Goal: Find specific page/section: Find specific page/section

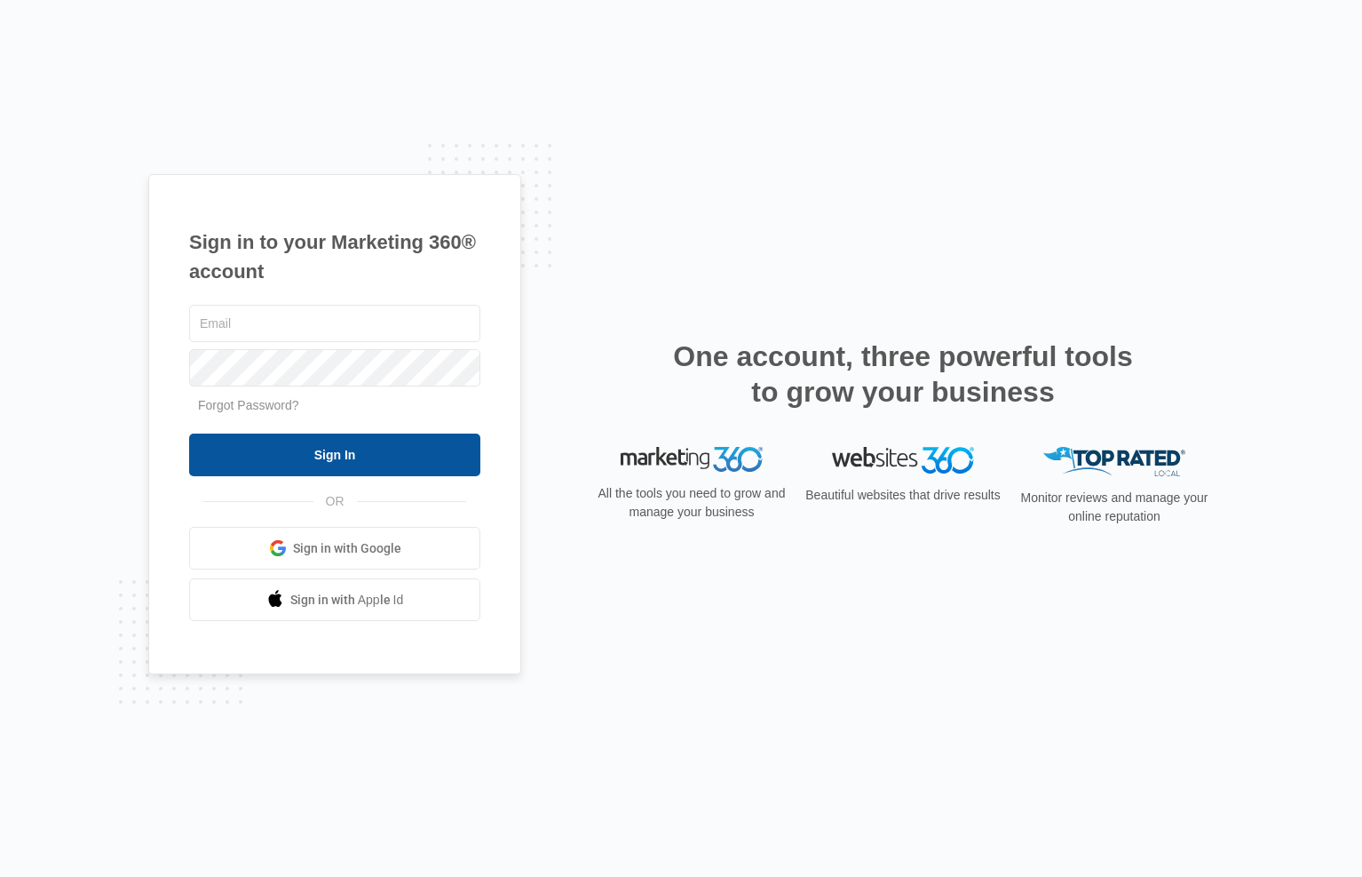
type input "[EMAIL_ADDRESS][PERSON_NAME][DOMAIN_NAME]"
click at [342, 448] on input "Sign In" at bounding box center [334, 454] width 291 height 43
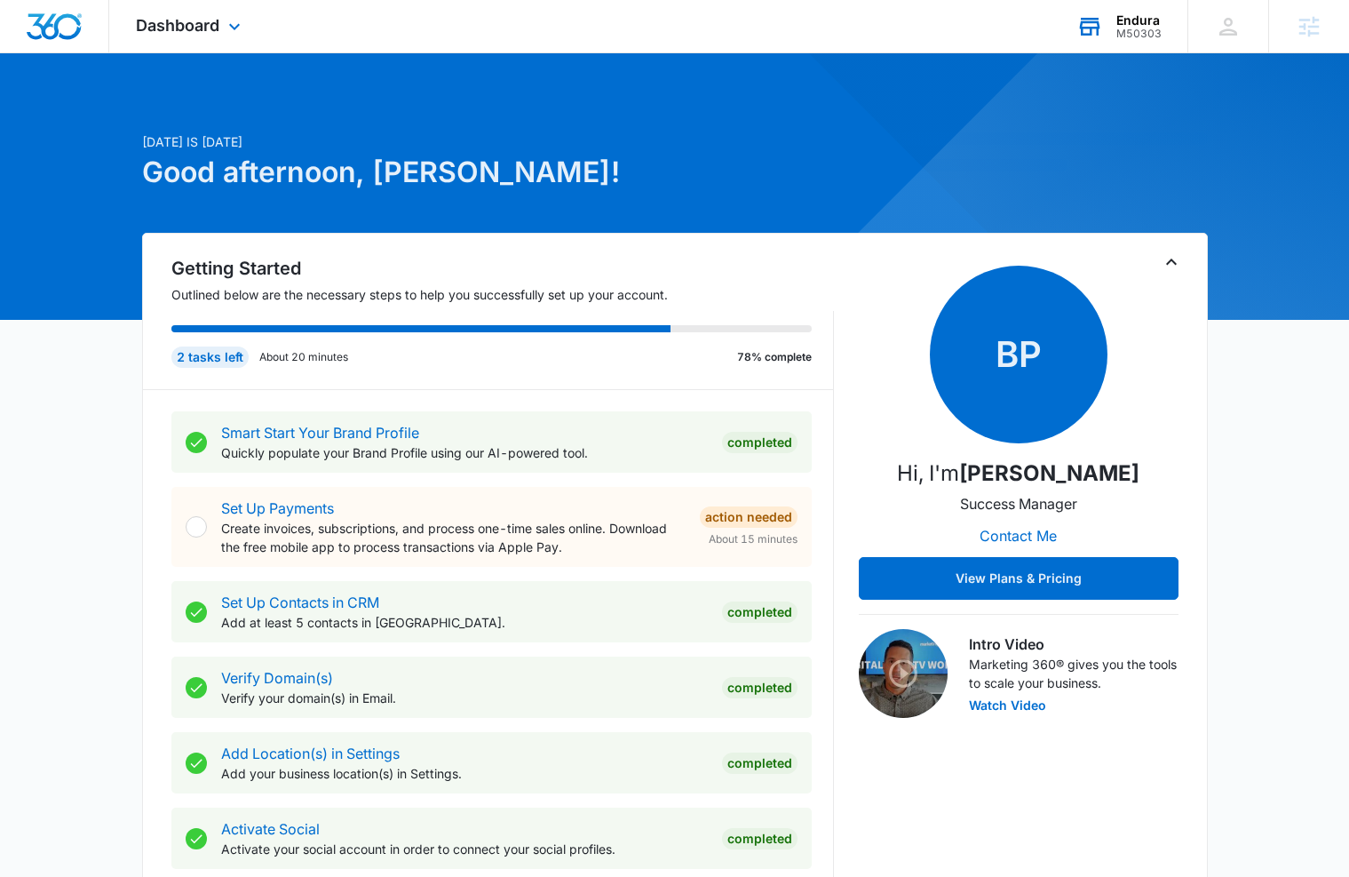
click at [1131, 32] on div "M50303" at bounding box center [1138, 34] width 45 height 12
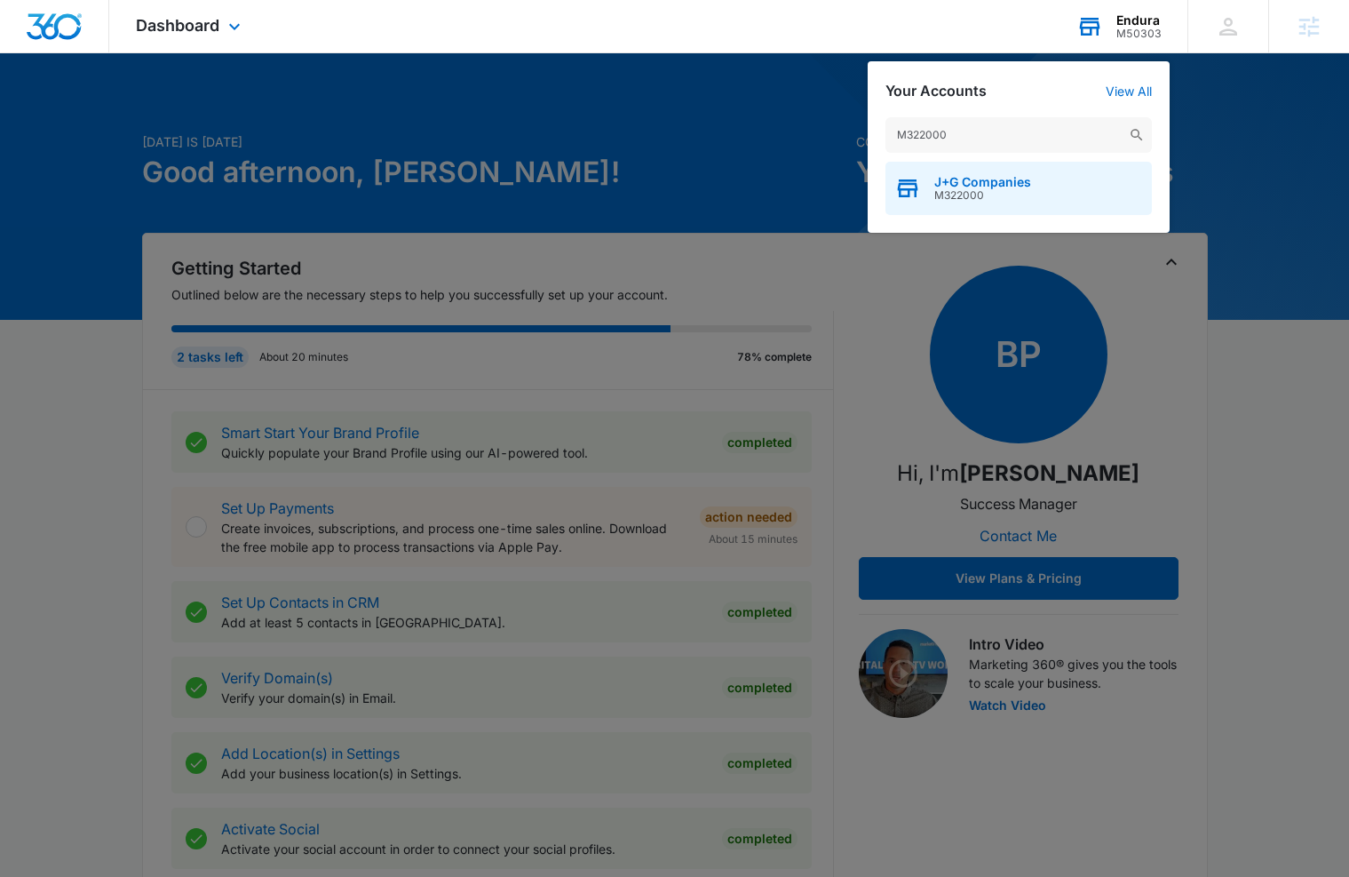
type input "M322000"
click at [949, 191] on span "M322000" at bounding box center [982, 195] width 97 height 12
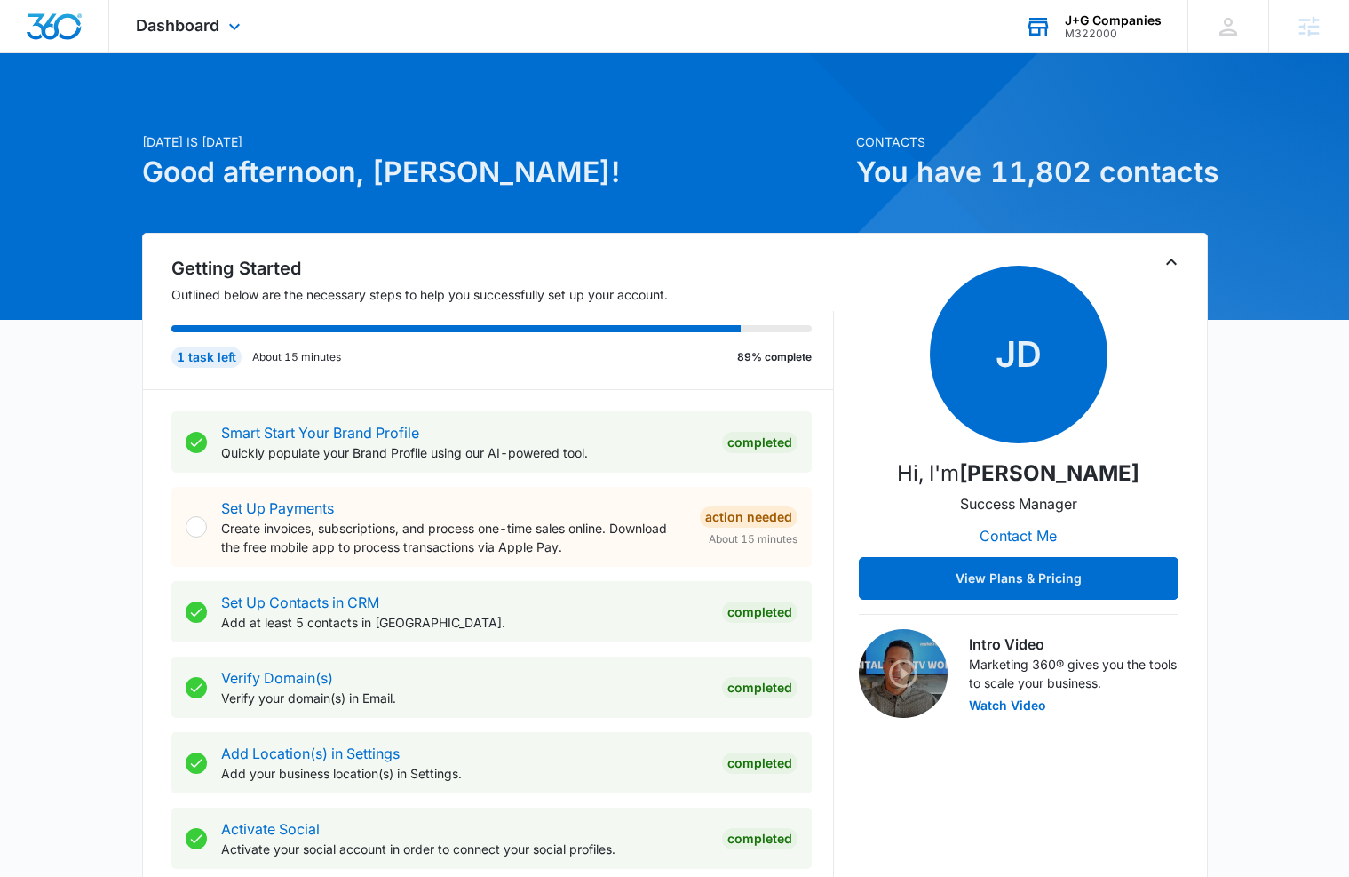
click at [190, 12] on div "Dashboard Apps Reputation Forms CRM Email Social Content Intelligence Files Bra…" at bounding box center [190, 26] width 163 height 52
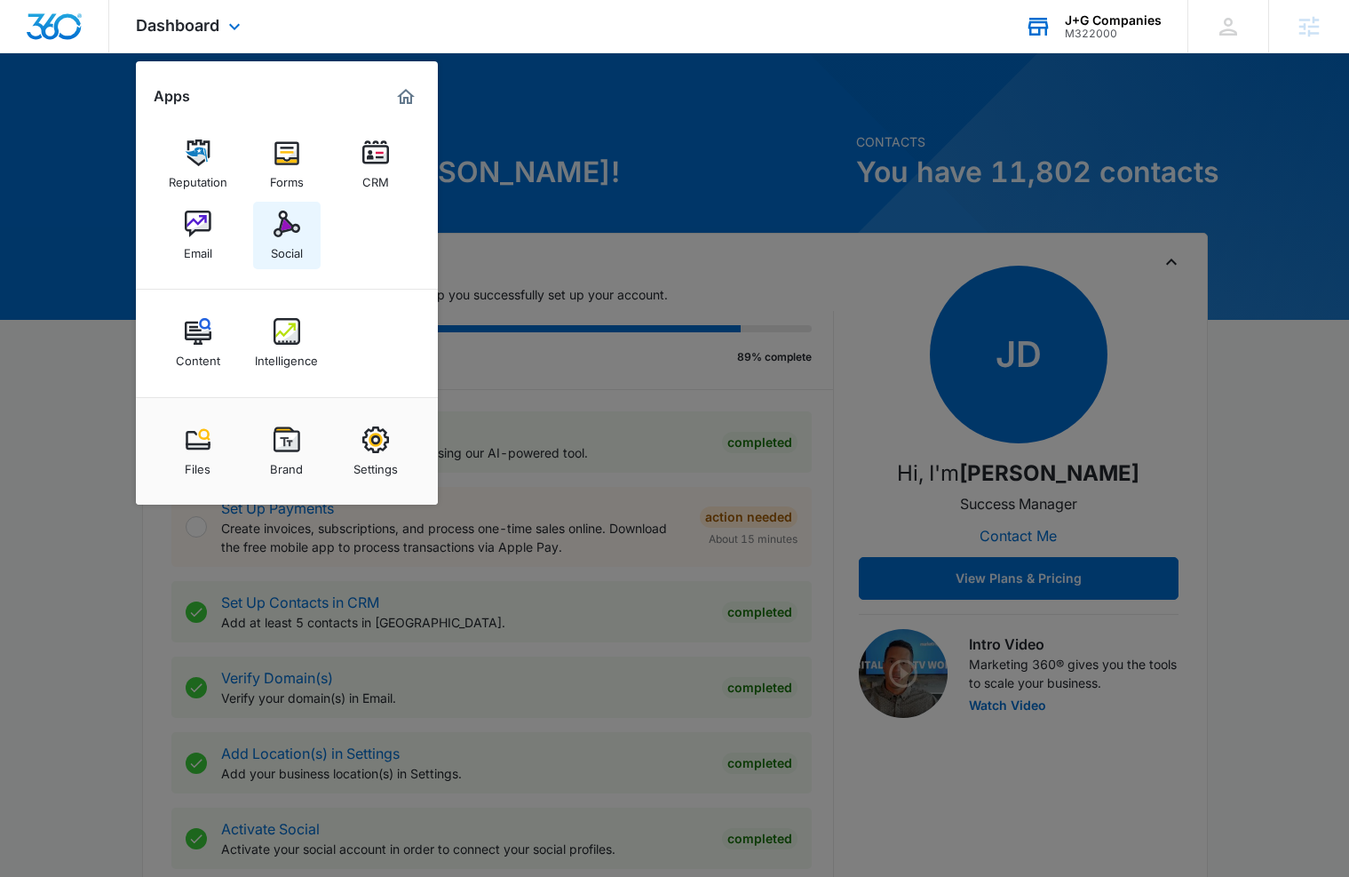
click at [277, 249] on div "Social" at bounding box center [287, 248] width 32 height 23
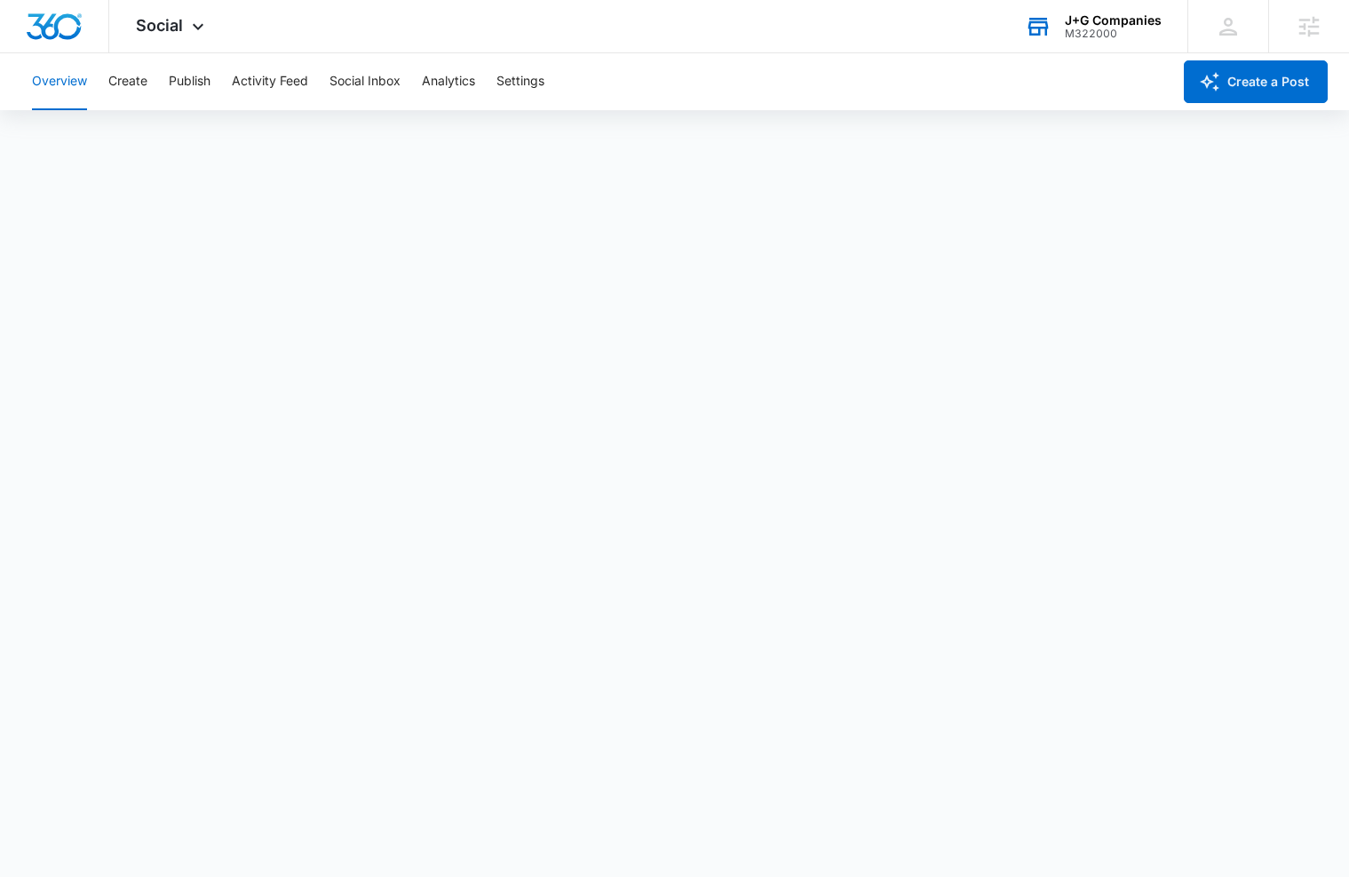
click at [150, 93] on div "Overview Create Publish Activity Feed Social Inbox Analytics Settings" at bounding box center [596, 81] width 1150 height 57
click at [135, 86] on button "Create" at bounding box center [127, 81] width 39 height 57
click at [180, 129] on button "Approvals" at bounding box center [173, 136] width 59 height 50
click at [81, 136] on button "Content Library" at bounding box center [77, 136] width 91 height 50
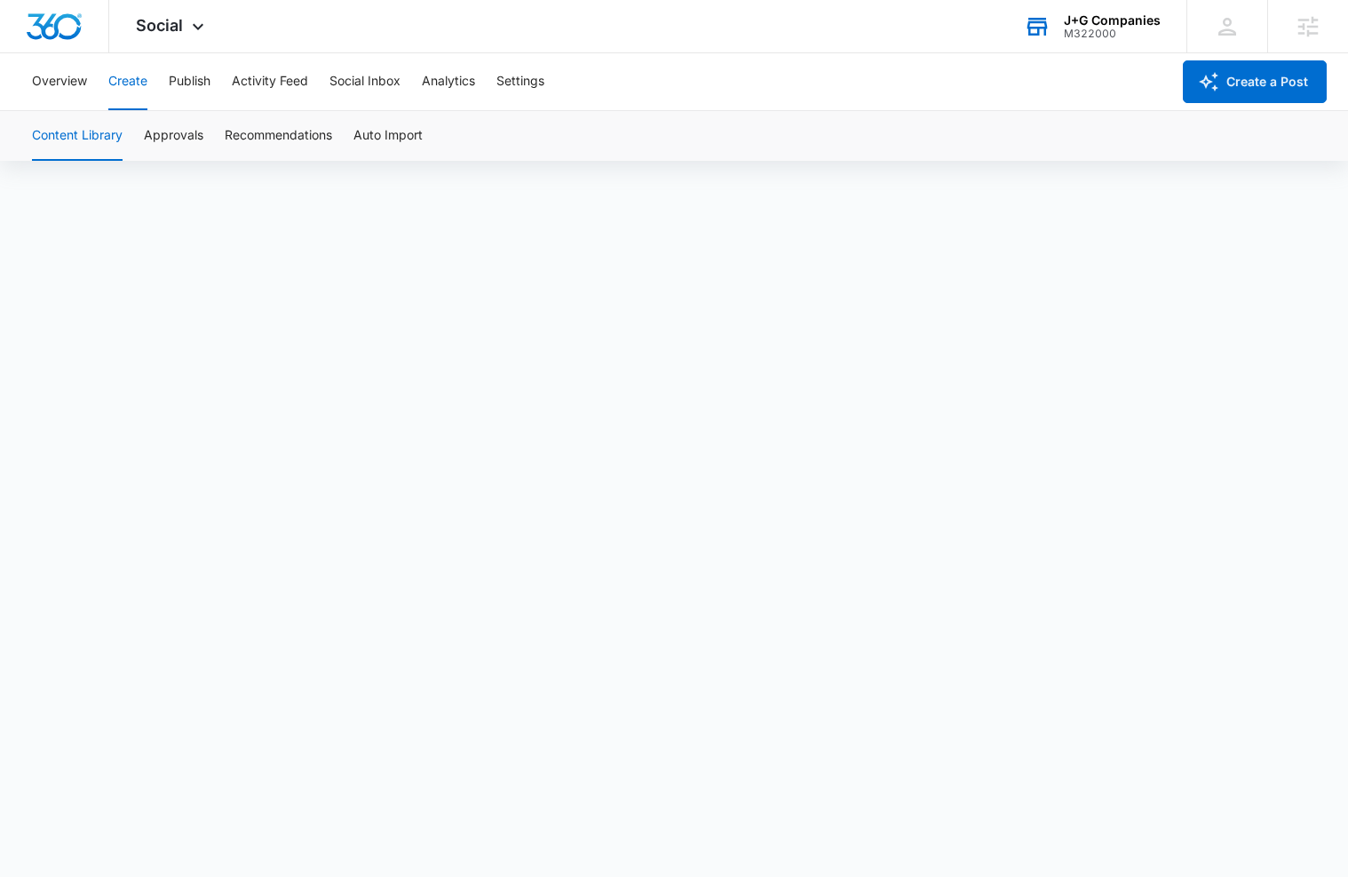
click at [143, 148] on div "Content Library Approvals Recommendations Auto Import" at bounding box center [673, 136] width 1305 height 50
click at [156, 139] on button "Approvals" at bounding box center [173, 136] width 59 height 50
click at [62, 132] on button "Content Library" at bounding box center [77, 136] width 91 height 50
click at [175, 132] on button "Approvals" at bounding box center [173, 136] width 59 height 50
